Goal: Task Accomplishment & Management: Use online tool/utility

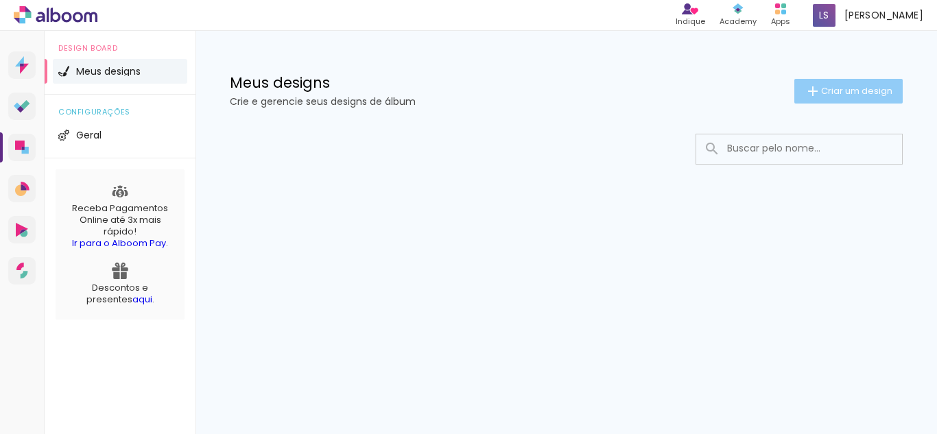
click at [864, 101] on paper-button "Criar um design" at bounding box center [848, 91] width 108 height 25
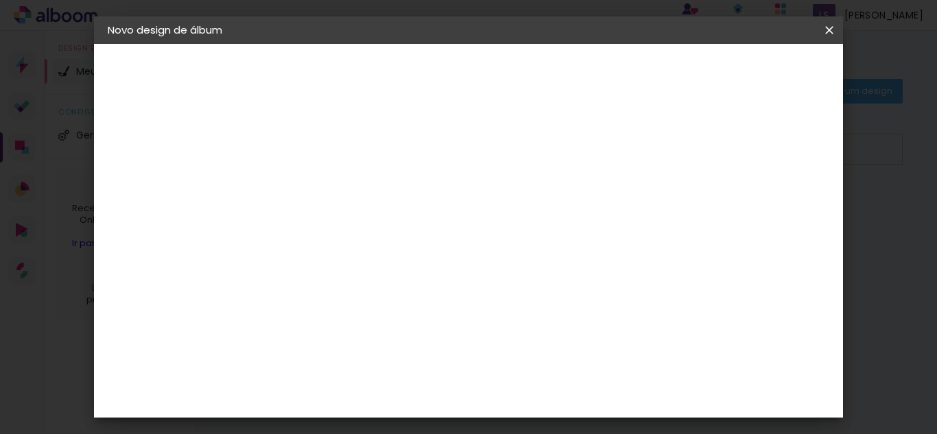
click at [0, 0] on paper-input-container "Título do álbum" at bounding box center [0, 0] width 0 height 0
type input "n"
drag, startPoint x: 518, startPoint y: 189, endPoint x: 382, endPoint y: 198, distance: 136.1
click at [0, 0] on div "Informações Dê um título ao seu álbum. Avançar" at bounding box center [0, 0] width 0 height 0
type input "presente [PERSON_NAME]"
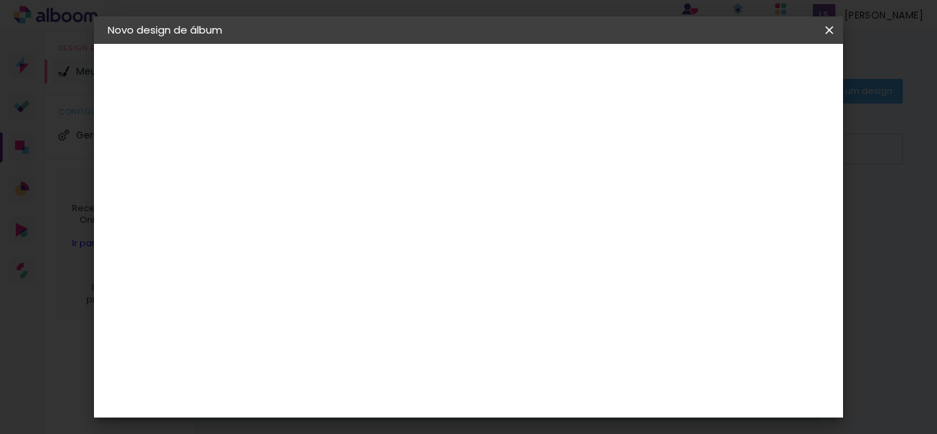
type paper-input "presente [PERSON_NAME]"
click at [473, 69] on paper-button "Avançar" at bounding box center [438, 72] width 67 height 23
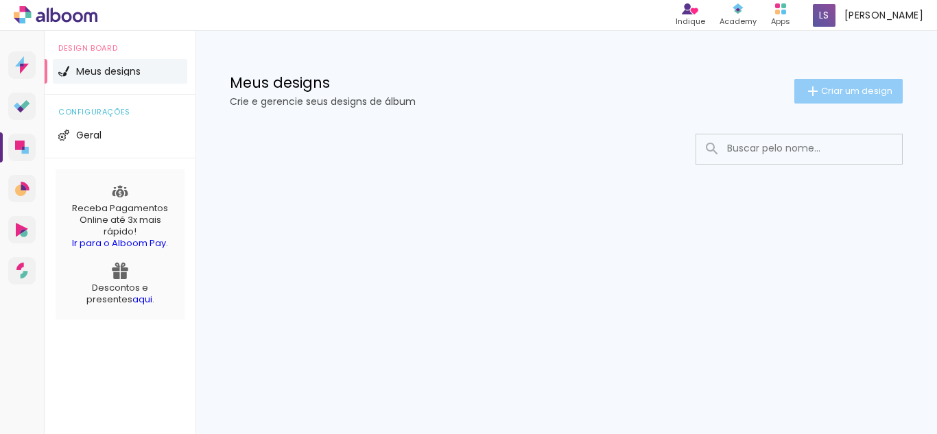
click at [853, 97] on paper-button "Criar um design" at bounding box center [848, 91] width 108 height 25
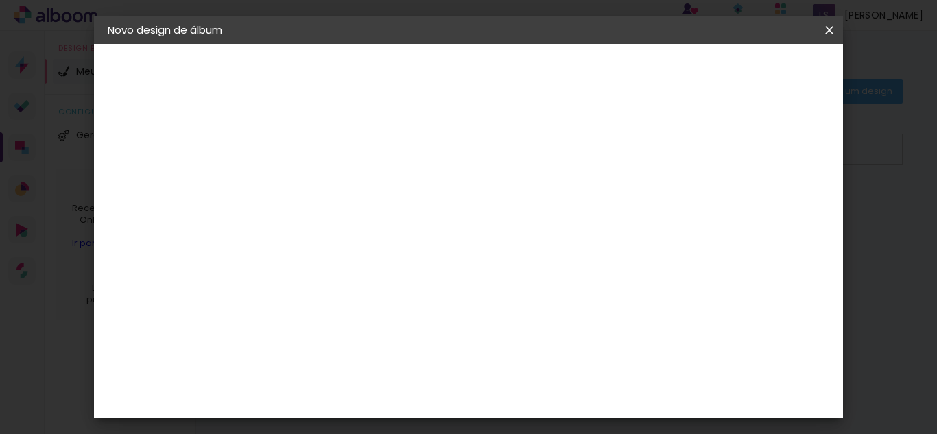
click at [332, 182] on input at bounding box center [332, 184] width 0 height 21
type input "presente [PERSON_NAME]"
type paper-input "presente [PERSON_NAME]"
click at [473, 80] on paper-button "Avançar" at bounding box center [438, 72] width 67 height 23
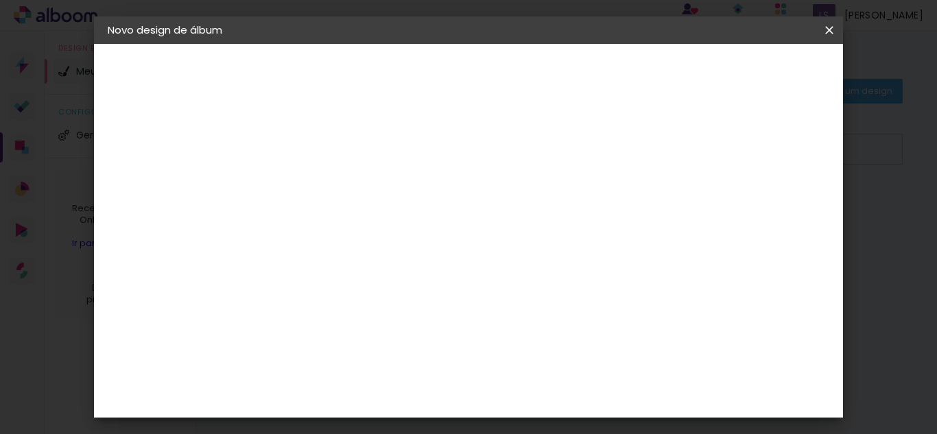
click at [441, 340] on paper-item "Criativa Álbuns" at bounding box center [367, 358] width 148 height 36
click at [0, 0] on slot "Avançar" at bounding box center [0, 0] width 0 height 0
click at [402, 230] on iron-icon at bounding box center [394, 238] width 16 height 16
click at [676, 229] on paper-item "Fotolivro Premium" at bounding box center [558, 227] width 274 height 27
type input "Fotolivro Premium"
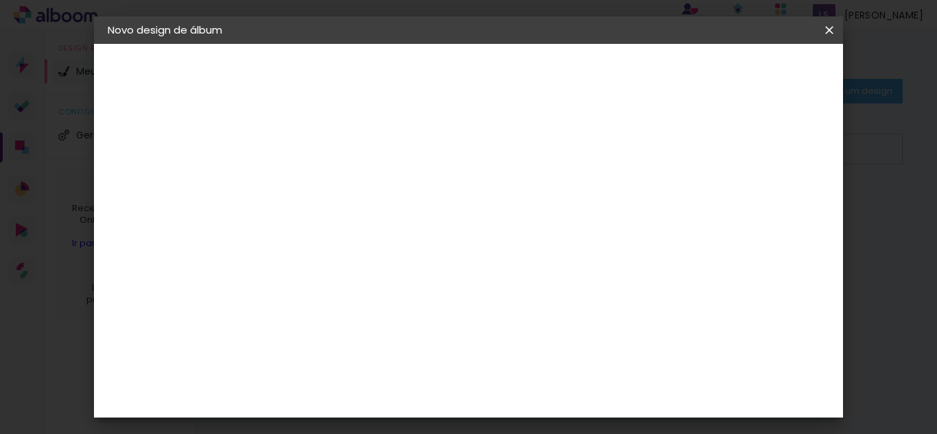
scroll to position [206, 0]
click at [0, 0] on slot "Avançar" at bounding box center [0, 0] width 0 height 0
click at [495, 149] on div at bounding box center [489, 148] width 12 height 12
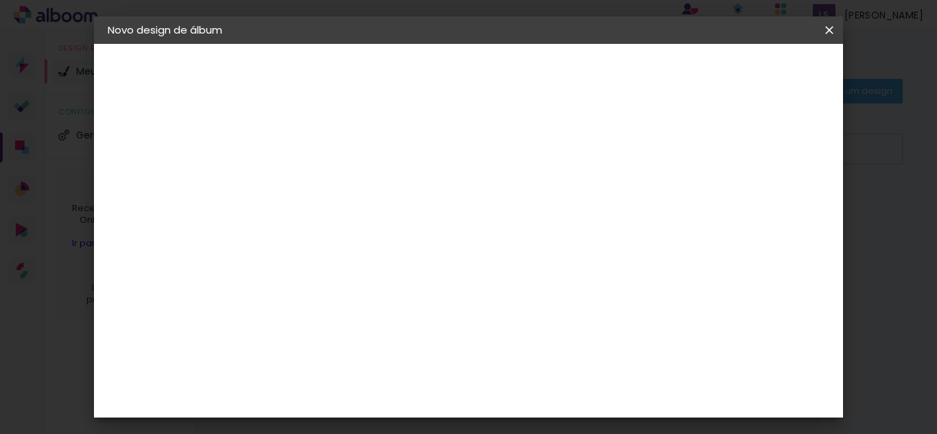
type paper-checkbox "on"
click at [495, 149] on div at bounding box center [489, 148] width 12 height 12
click at [587, 80] on paper-button "Iniciar design" at bounding box center [557, 77] width 59 height 33
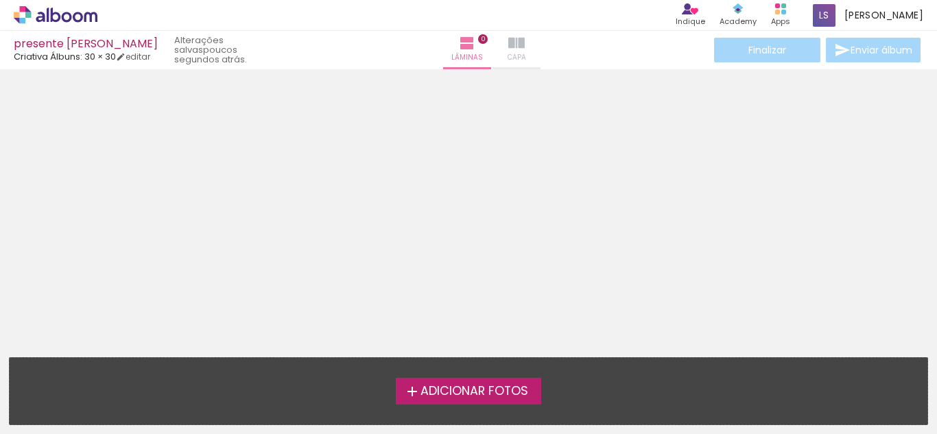
click at [508, 36] on iron-icon at bounding box center [516, 43] width 16 height 16
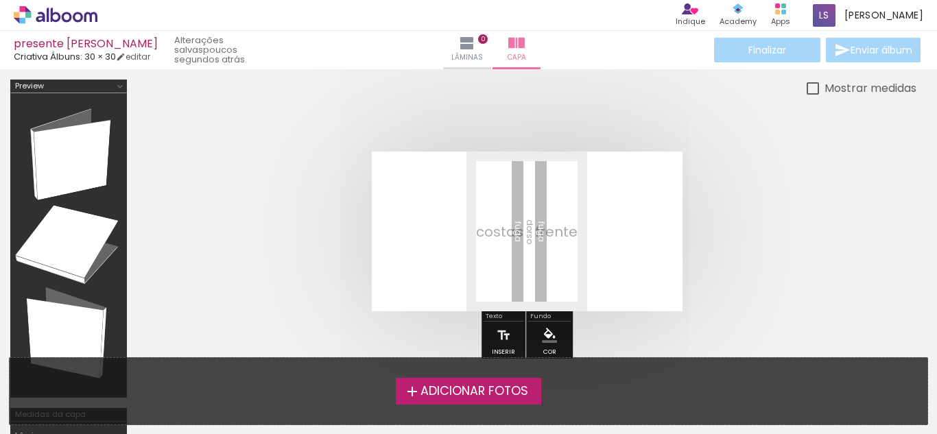
click at [532, 235] on quentale-layouter at bounding box center [527, 232] width 311 height 160
click at [554, 235] on quentale-layouter at bounding box center [527, 232] width 311 height 160
click at [595, 233] on quentale-layouter at bounding box center [527, 232] width 311 height 160
click at [480, 237] on quentale-layouter at bounding box center [527, 232] width 311 height 160
click at [652, 239] on quentale-layouter at bounding box center [527, 232] width 311 height 160
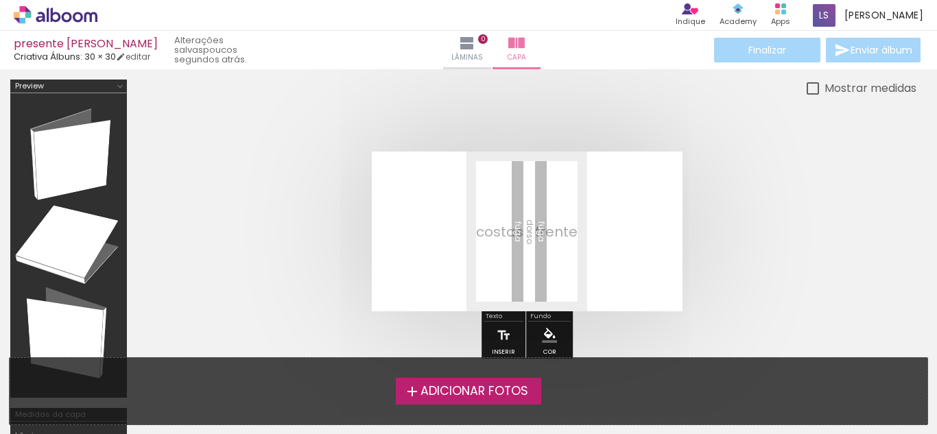
click at [808, 91] on div at bounding box center [813, 88] width 12 height 12
type paper-checkbox "on"
click at [807, 90] on div at bounding box center [813, 88] width 12 height 12
click at [814, 83] on div at bounding box center [813, 88] width 12 height 12
click at [548, 333] on iron-icon "color picker" at bounding box center [549, 335] width 15 height 15
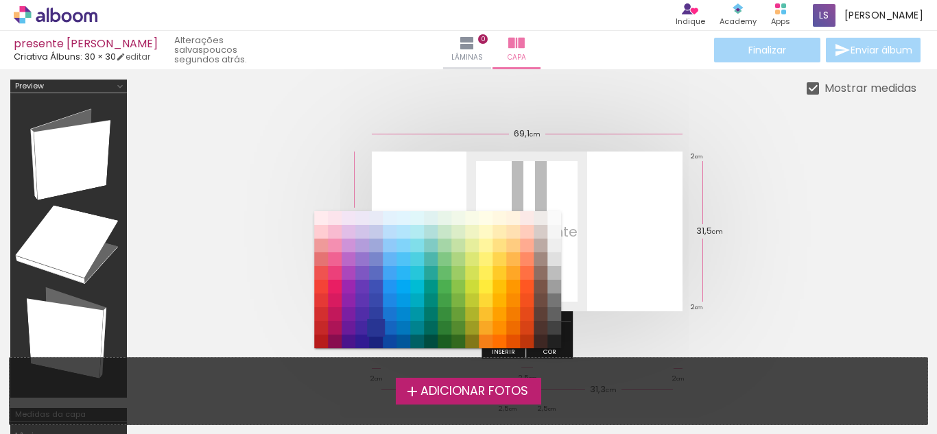
click at [377, 324] on paper-item "#283593" at bounding box center [376, 328] width 14 height 14
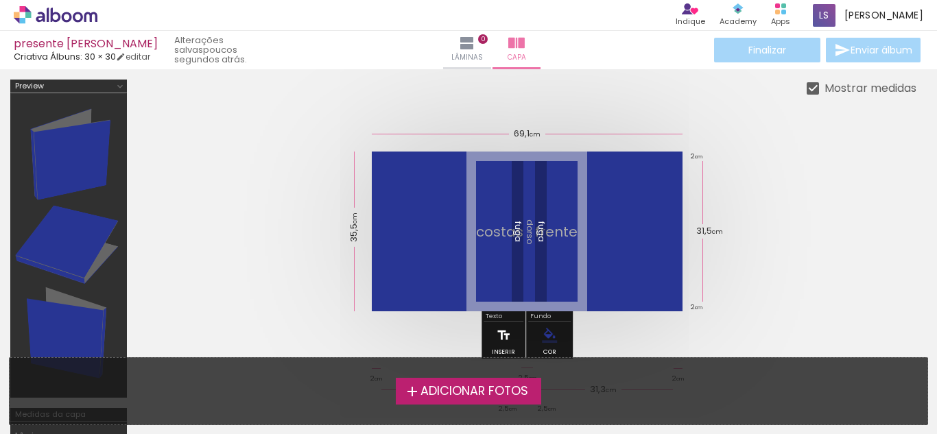
click at [499, 327] on iron-icon at bounding box center [503, 335] width 15 height 27
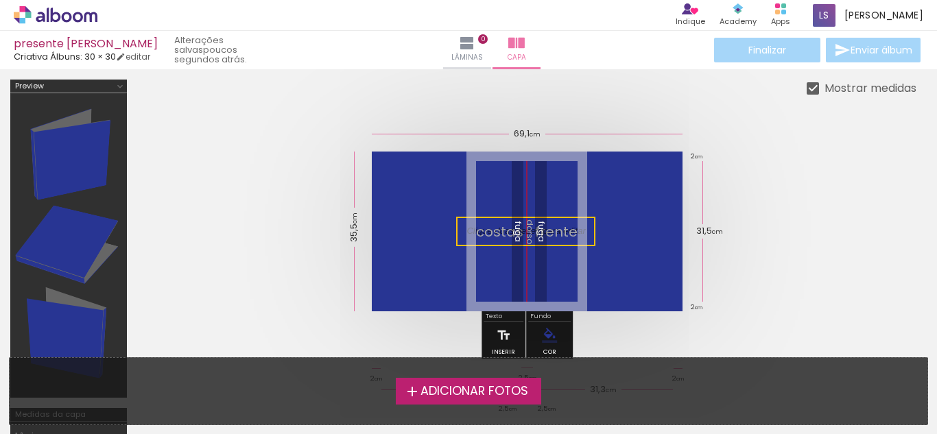
click at [571, 240] on quentale-selection at bounding box center [525, 231] width 139 height 29
drag, startPoint x: 590, startPoint y: 241, endPoint x: 605, endPoint y: 238, distance: 15.5
click at [605, 238] on quentale-selection at bounding box center [540, 231] width 139 height 29
click at [571, 238] on quentale-selection at bounding box center [540, 231] width 139 height 29
type input "Sans Serif"
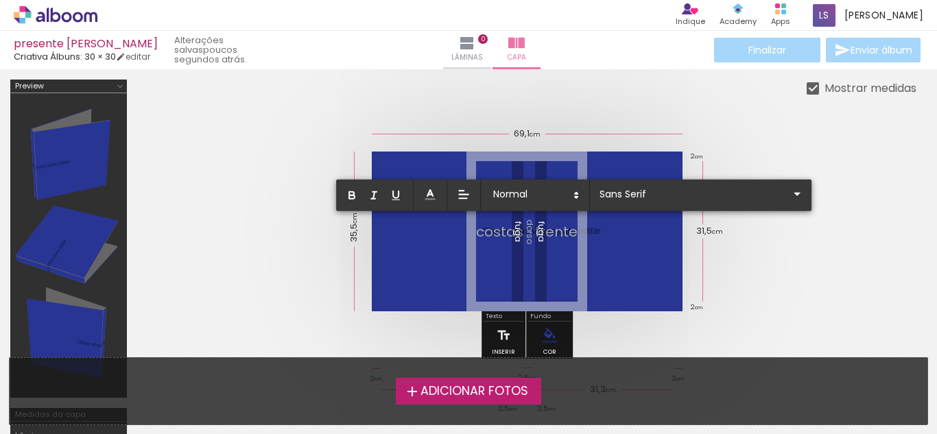
click at [528, 235] on p at bounding box center [541, 239] width 119 height 13
click at [603, 234] on quentale-layouter at bounding box center [527, 232] width 311 height 160
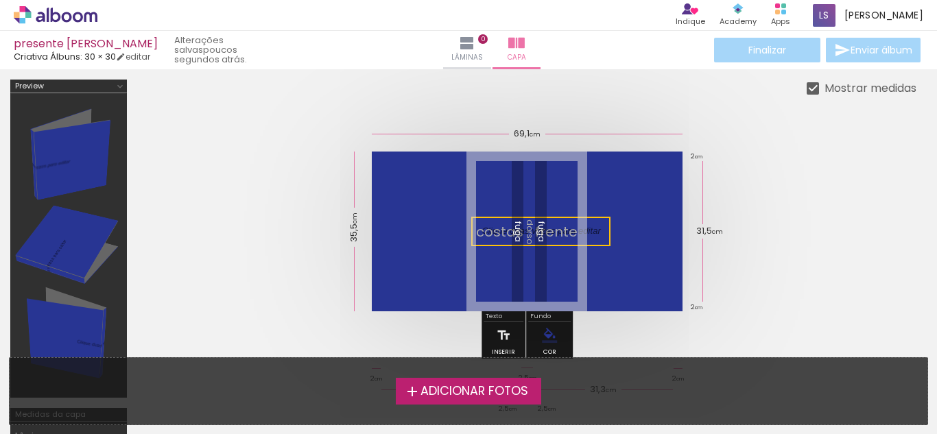
drag, startPoint x: 562, startPoint y: 220, endPoint x: 545, endPoint y: 215, distance: 17.8
click at [545, 215] on quentale-layouter at bounding box center [527, 232] width 311 height 160
click at [557, 218] on div at bounding box center [540, 231] width 139 height 29
drag, startPoint x: 558, startPoint y: 218, endPoint x: 639, endPoint y: 251, distance: 87.4
click at [639, 251] on quentale-cover-editor at bounding box center [526, 308] width 779 height 456
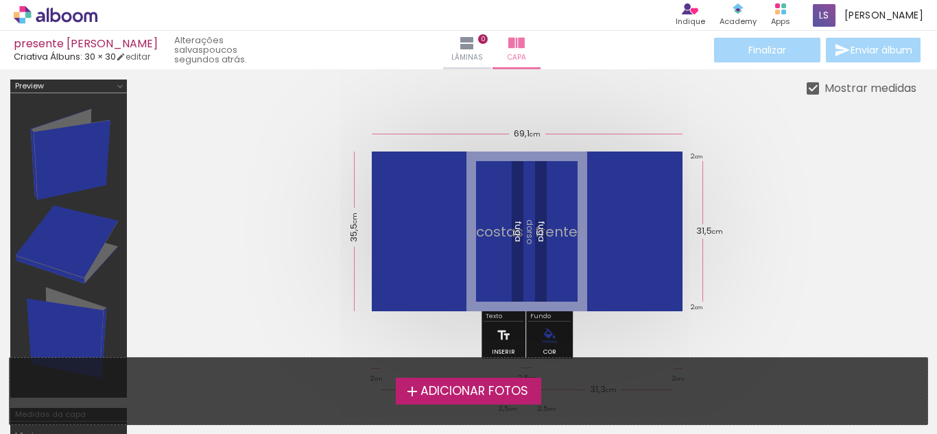
click at [524, 233] on quentale-layouter at bounding box center [527, 232] width 311 height 160
click at [632, 246] on quentale-layouter at bounding box center [527, 232] width 311 height 160
click at [450, 392] on span "Adicionar Fotos" at bounding box center [475, 392] width 108 height 12
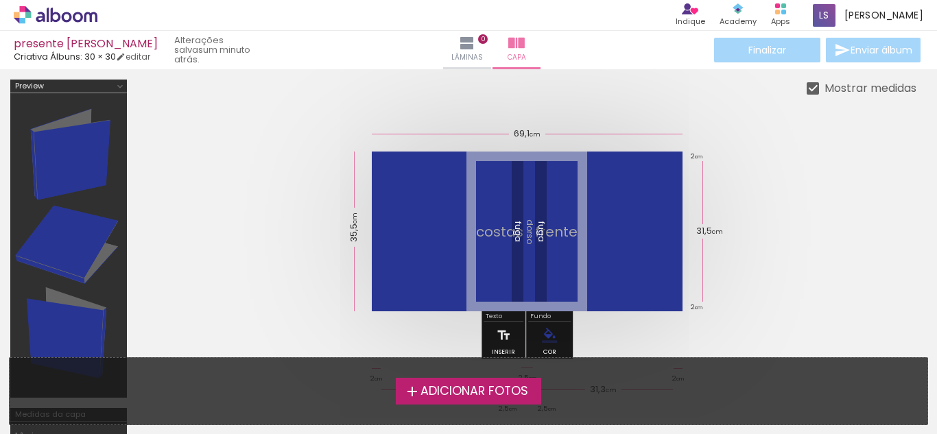
click at [0, 0] on input "file" at bounding box center [0, 0] width 0 height 0
click at [825, 248] on quentale-cover at bounding box center [527, 232] width 670 height 160
click at [456, 45] on paper-button "Lâminas 0" at bounding box center [467, 50] width 48 height 38
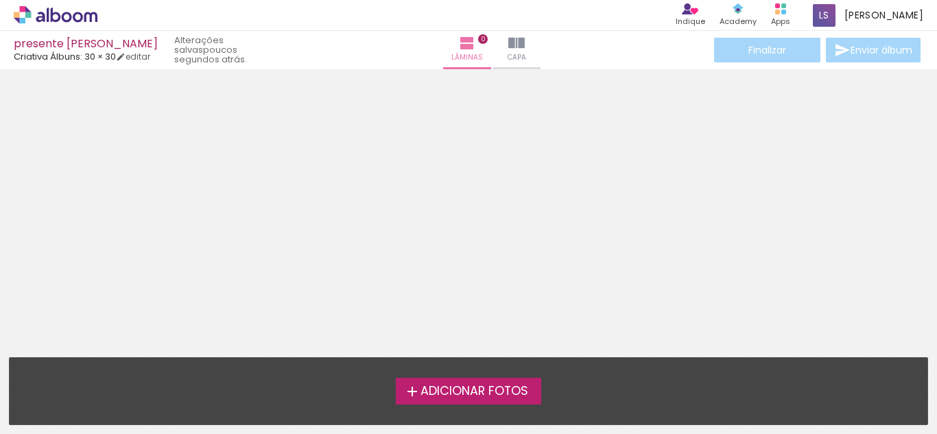
click at [519, 395] on span "Adicionar Fotos" at bounding box center [475, 392] width 108 height 12
click at [0, 0] on input "file" at bounding box center [0, 0] width 0 height 0
